Goal: Contribute content

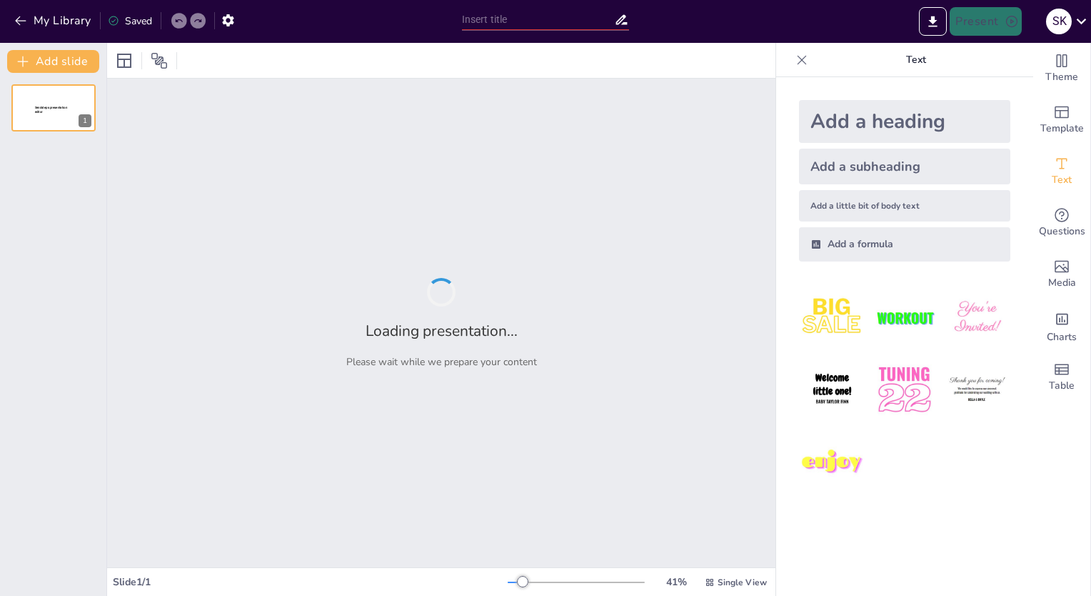
type input "Sustainable Technology in Data Centres: A Case Study of Reliance Industries"
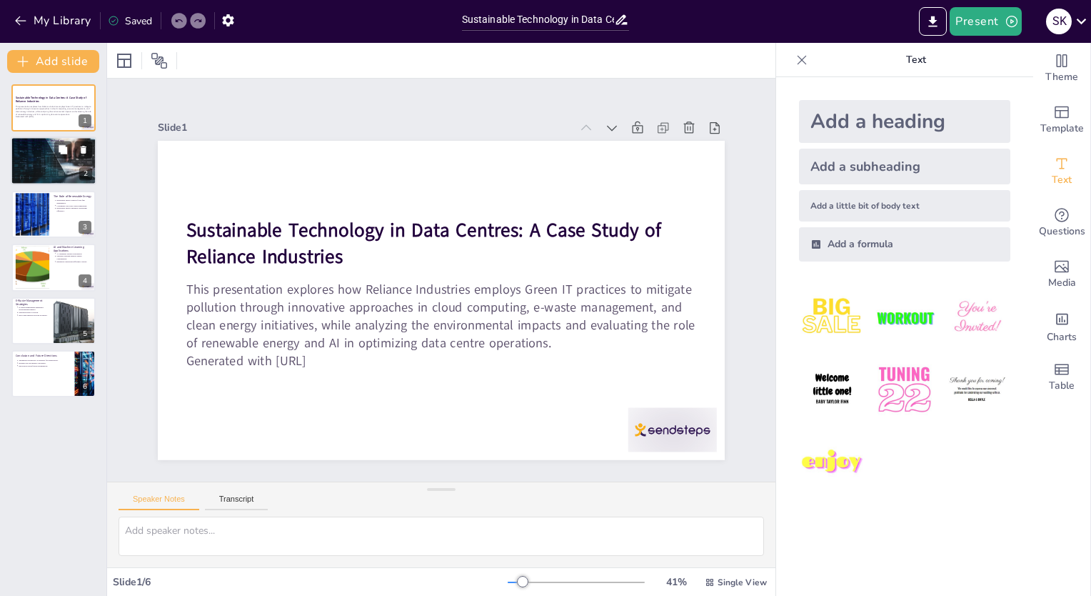
click at [45, 159] on div at bounding box center [53, 161] width 104 height 49
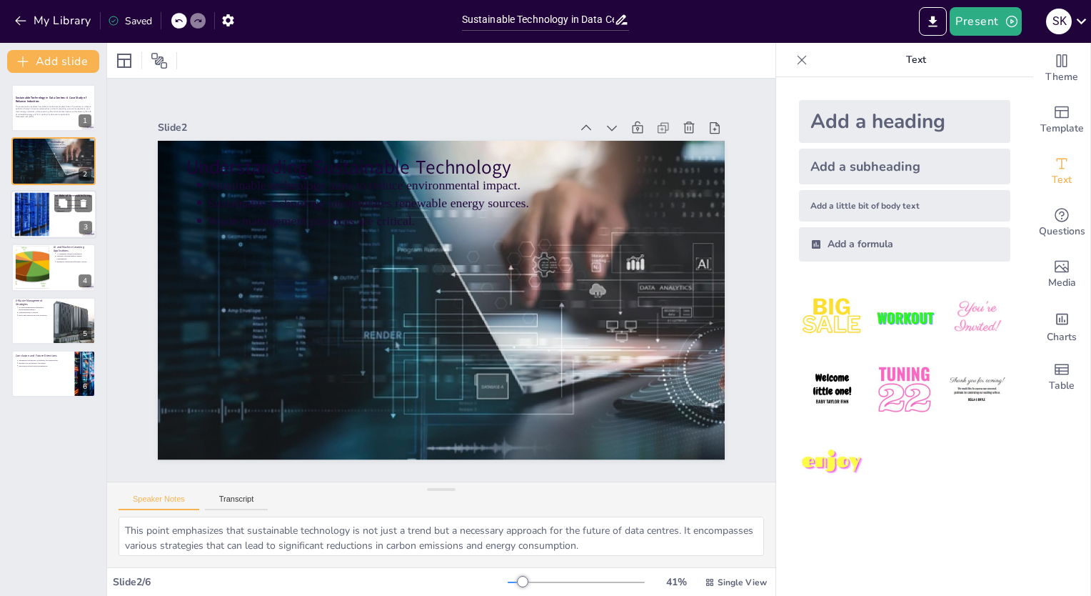
click at [51, 223] on div at bounding box center [54, 214] width 86 height 49
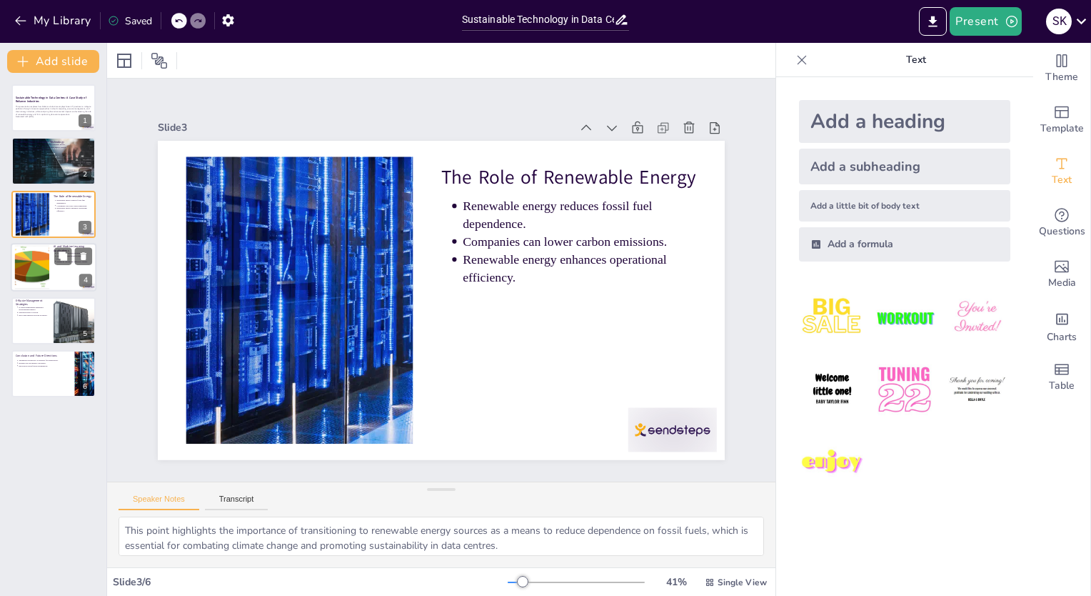
click at [53, 273] on div at bounding box center [54, 267] width 86 height 49
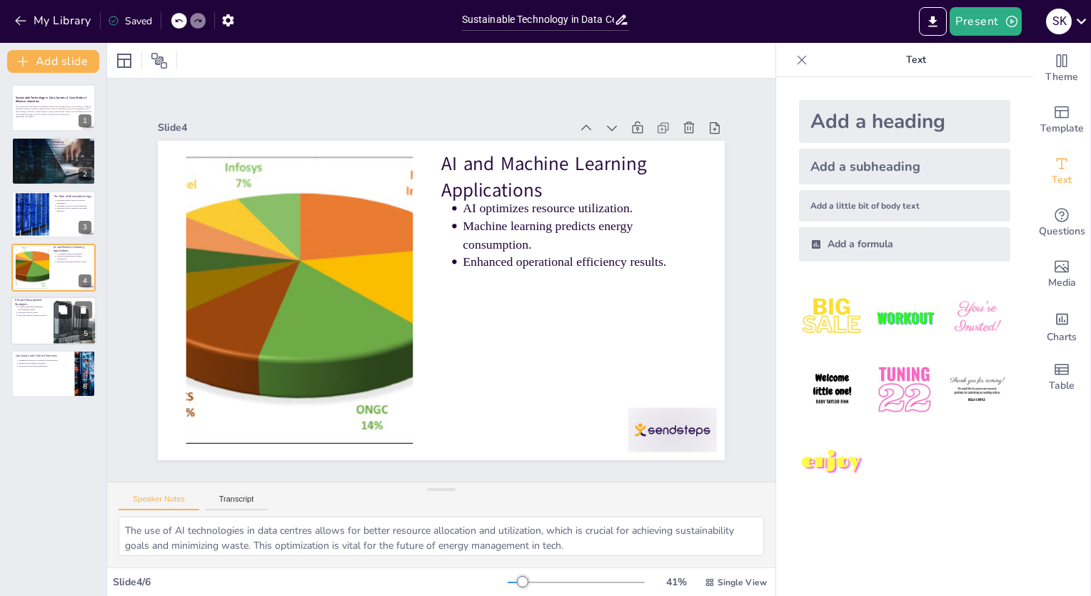
click at [54, 324] on div at bounding box center [75, 320] width 73 height 49
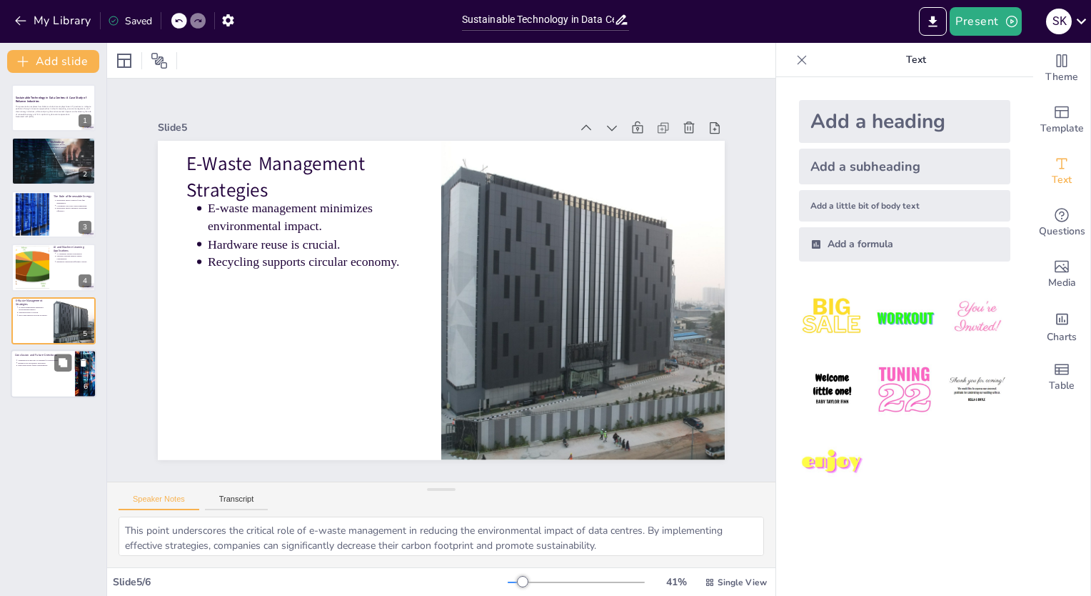
click at [53, 377] on div at bounding box center [54, 373] width 86 height 49
type textarea "This point emphasizes the critical importance of sustainable technology in pres…"
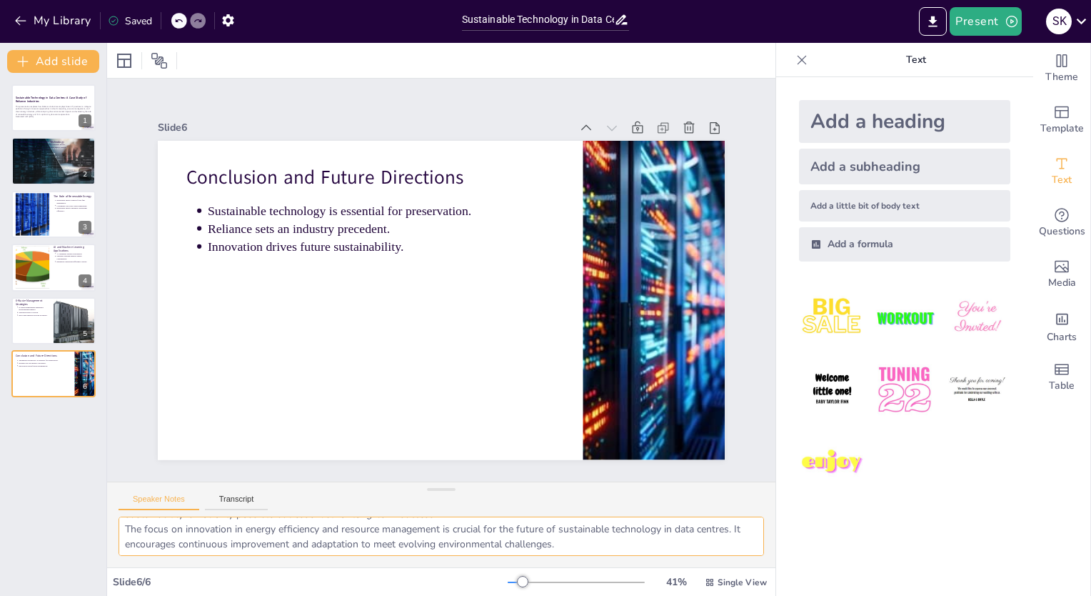
scroll to position [63, 0]
click at [154, 61] on icon at bounding box center [159, 60] width 17 height 17
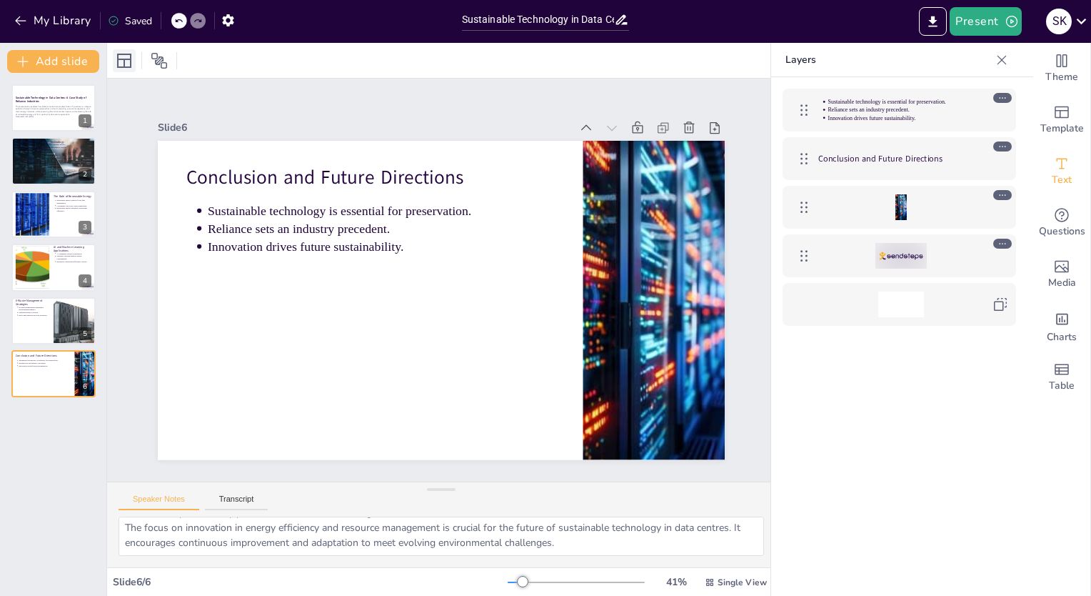
click at [124, 59] on icon at bounding box center [124, 61] width 14 height 14
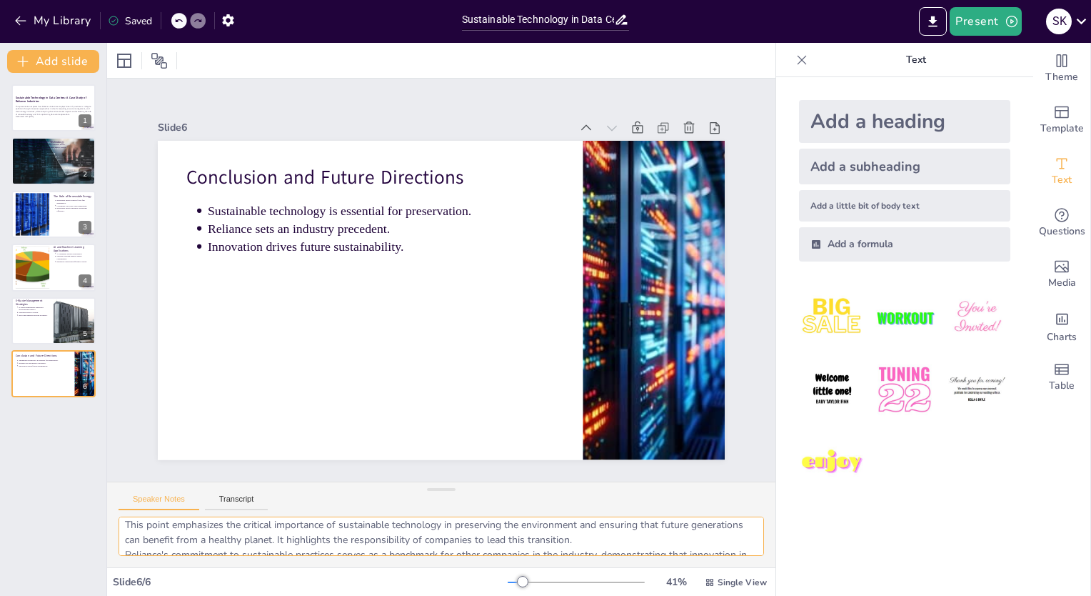
scroll to position [0, 0]
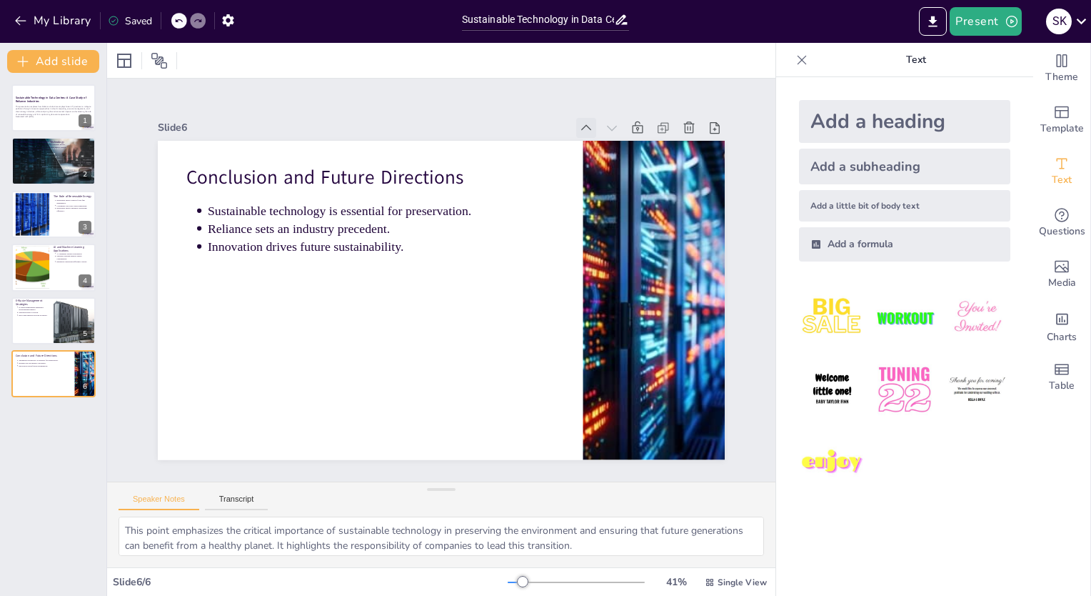
click at [531, 465] on icon at bounding box center [521, 474] width 19 height 19
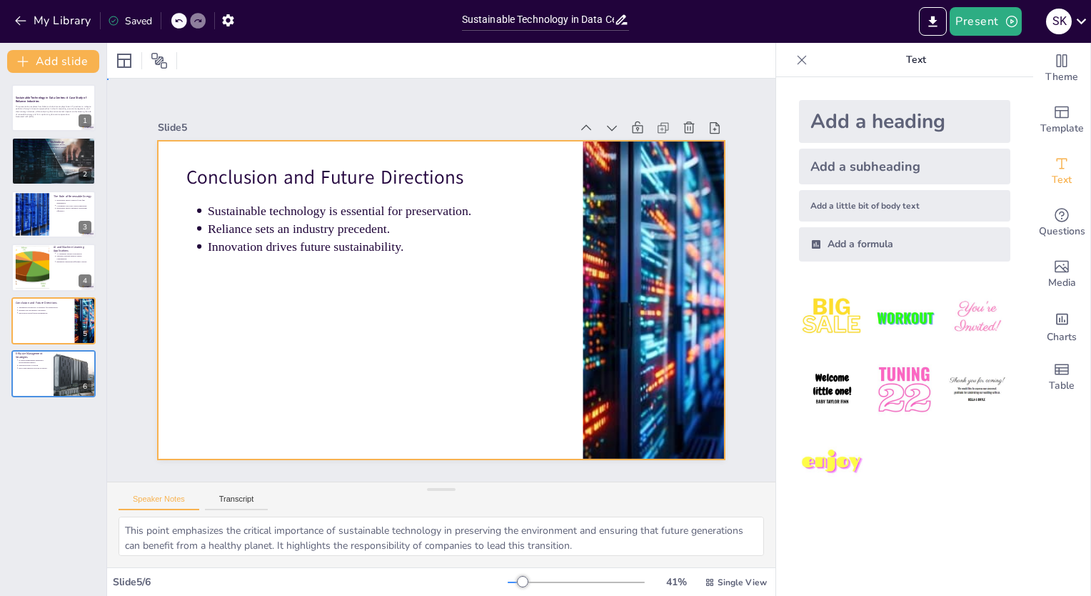
click at [480, 280] on div at bounding box center [424, 270] width 560 height 651
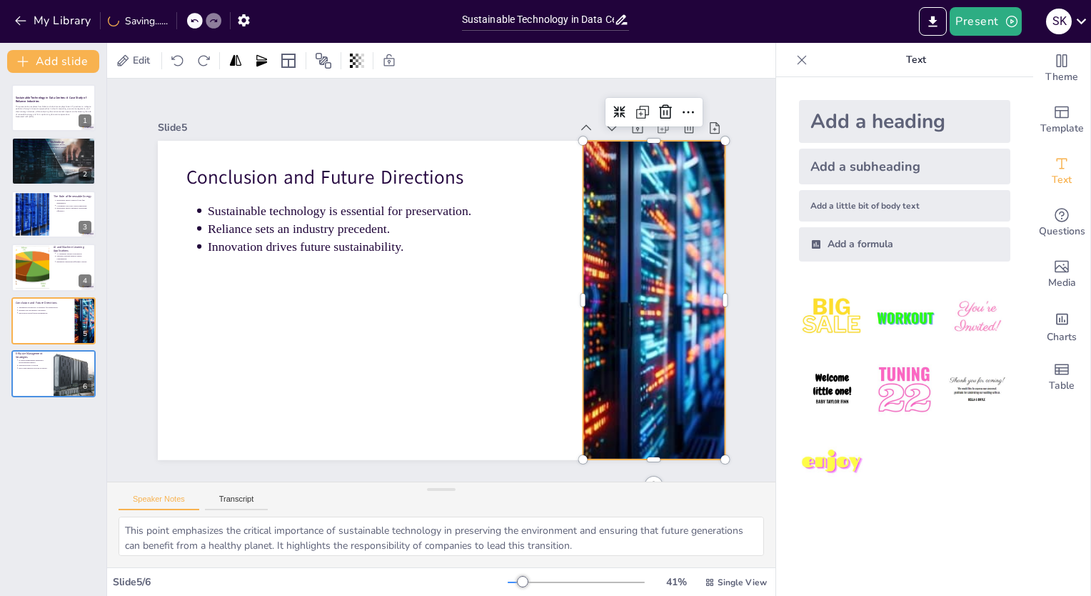
click at [620, 293] on div at bounding box center [627, 385] width 648 height 522
click at [566, 391] on div at bounding box center [407, 413] width 318 height 44
click at [373, 291] on div at bounding box center [318, 219] width 109 height 307
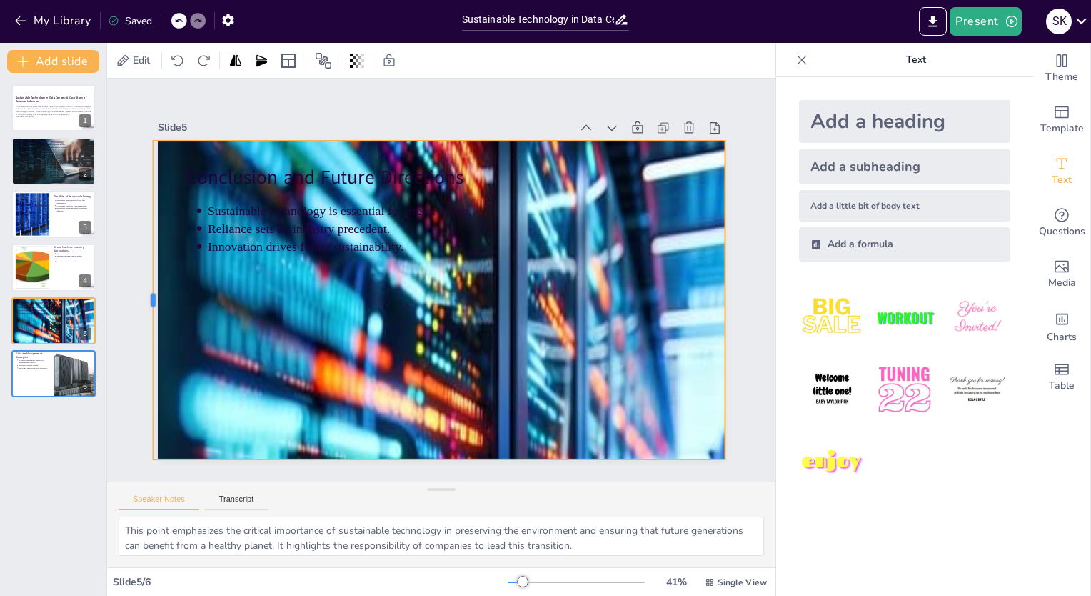
drag, startPoint x: 571, startPoint y: 295, endPoint x: 141, endPoint y: 373, distance: 436.9
click at [631, 290] on div at bounding box center [701, 142] width 140 height 296
click at [244, 527] on div at bounding box center [401, 566] width 314 height 78
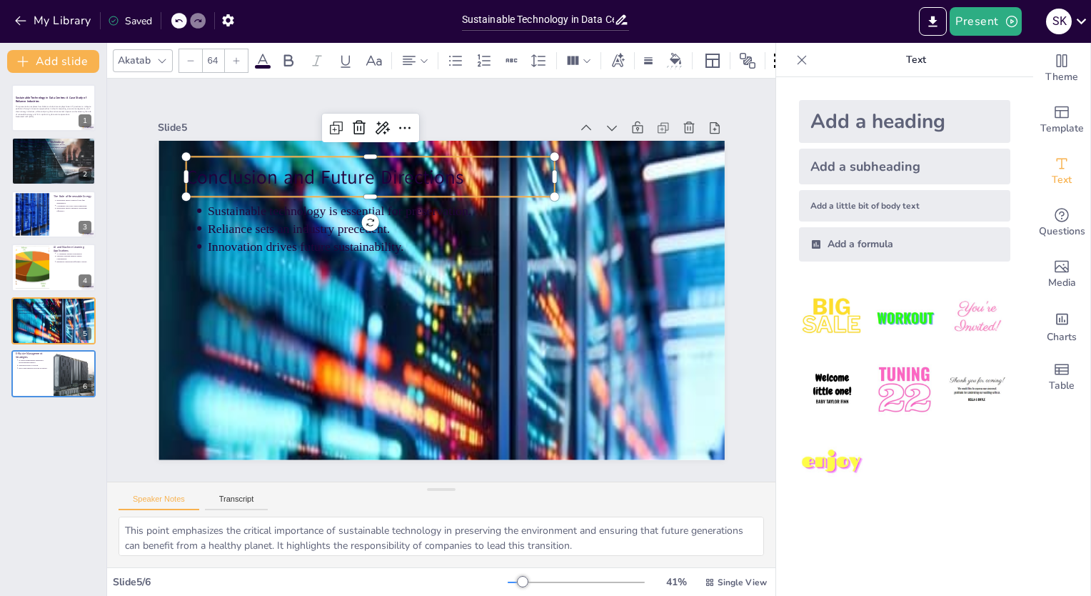
click at [463, 184] on p "Conclusion and Future Directions" at bounding box center [566, 270] width 207 height 333
click at [543, 161] on icon at bounding box center [555, 173] width 24 height 24
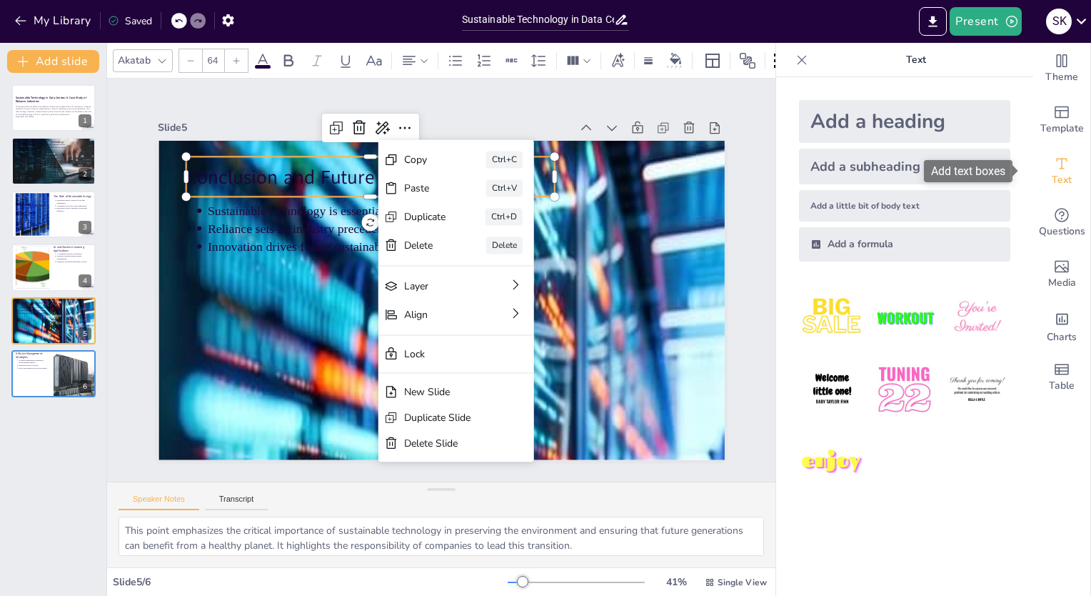
click at [1056, 167] on icon "Add text boxes" at bounding box center [1061, 163] width 17 height 17
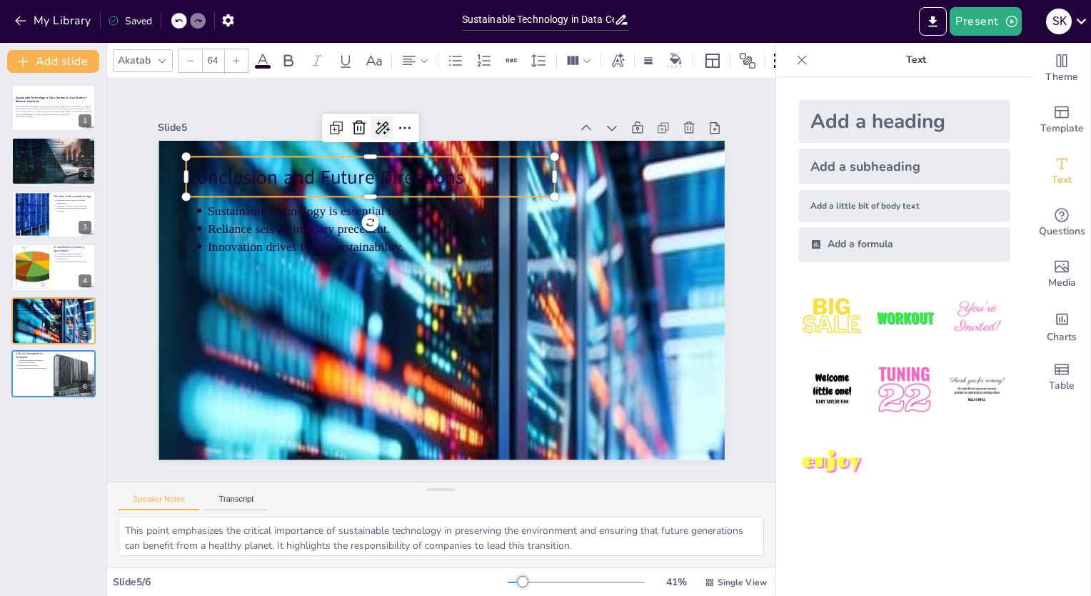
click at [548, 386] on icon at bounding box center [557, 395] width 19 height 18
click at [263, 57] on icon at bounding box center [262, 60] width 17 height 17
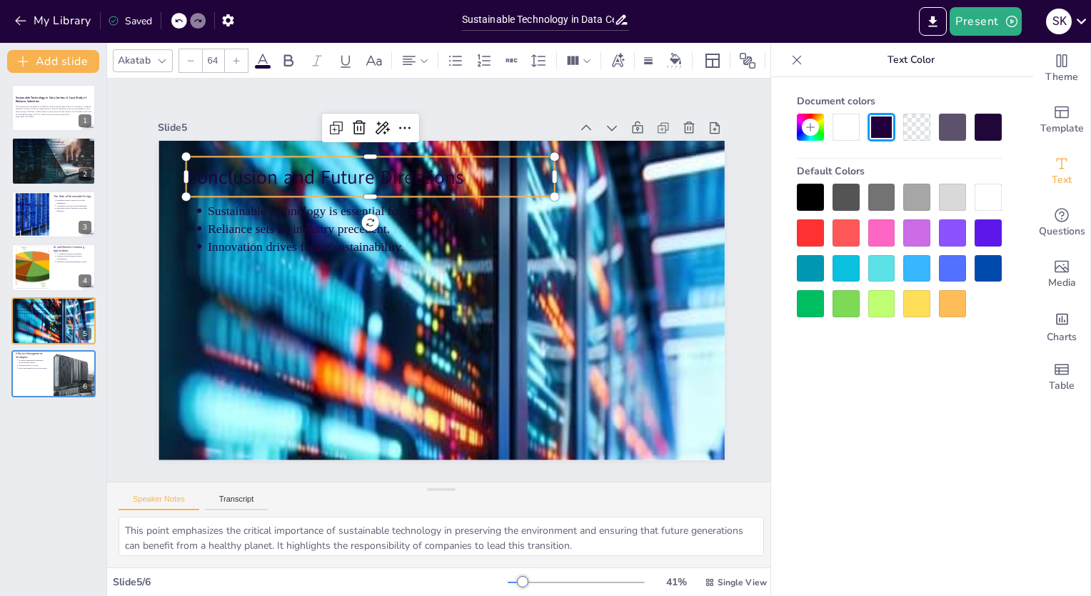
click at [980, 198] on div at bounding box center [988, 197] width 27 height 27
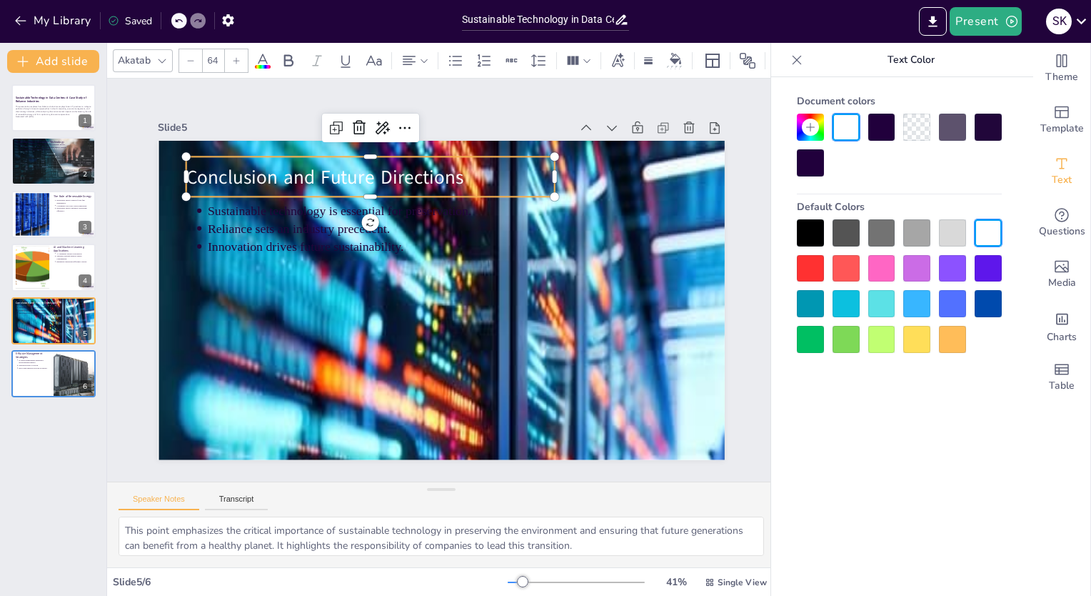
click at [908, 264] on div at bounding box center [916, 268] width 27 height 27
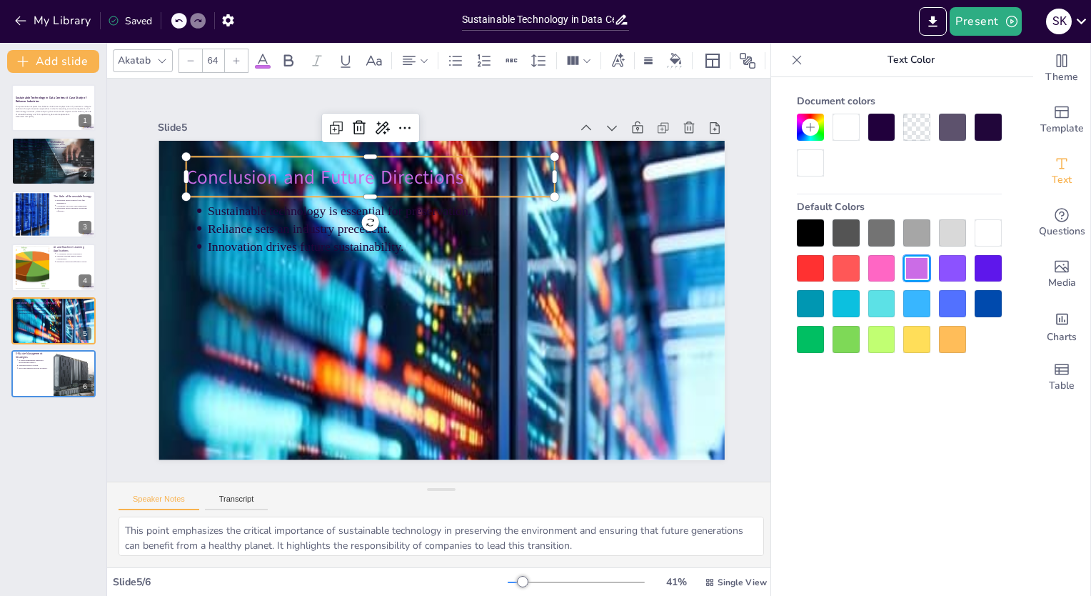
drag, startPoint x: 923, startPoint y: 312, endPoint x: 721, endPoint y: 122, distance: 277.3
click at [721, 122] on body "My Library Saved Sustainable Technology in Data Centres: A Case Study of Relian…" at bounding box center [545, 298] width 1091 height 596
